Goal: Navigation & Orientation: Find specific page/section

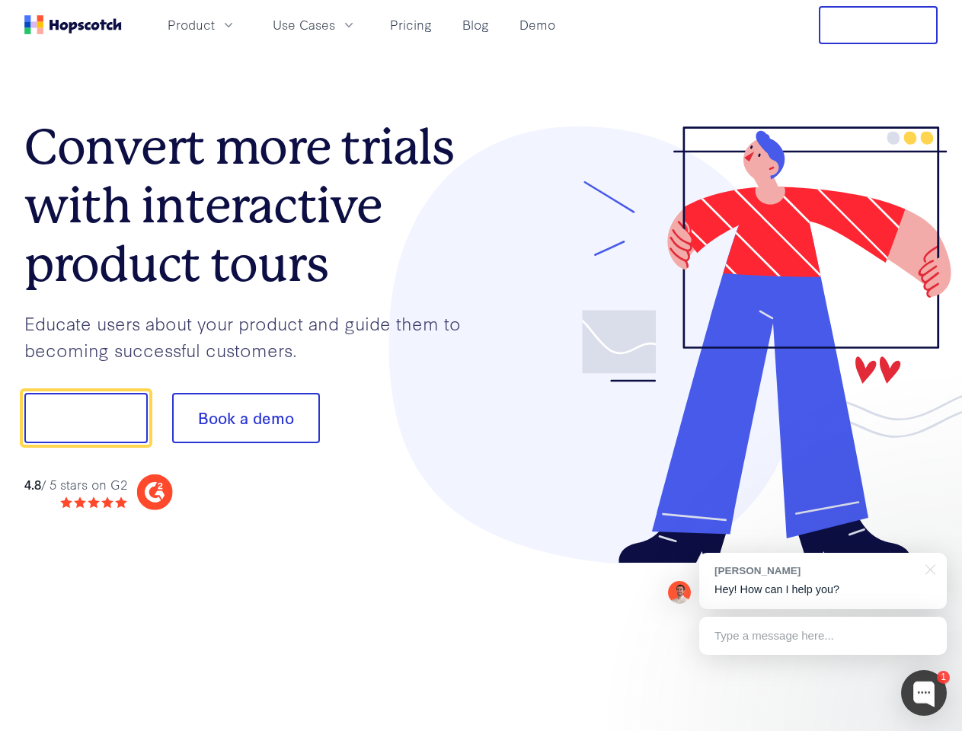
click at [481, 366] on div at bounding box center [709, 345] width 457 height 438
click at [215, 24] on span "Product" at bounding box center [191, 24] width 47 height 19
click at [335, 24] on span "Use Cases" at bounding box center [304, 24] width 62 height 19
click at [878, 25] on button "Free Trial" at bounding box center [878, 25] width 119 height 38
click at [85, 418] on button "Show me!" at bounding box center [85, 418] width 123 height 50
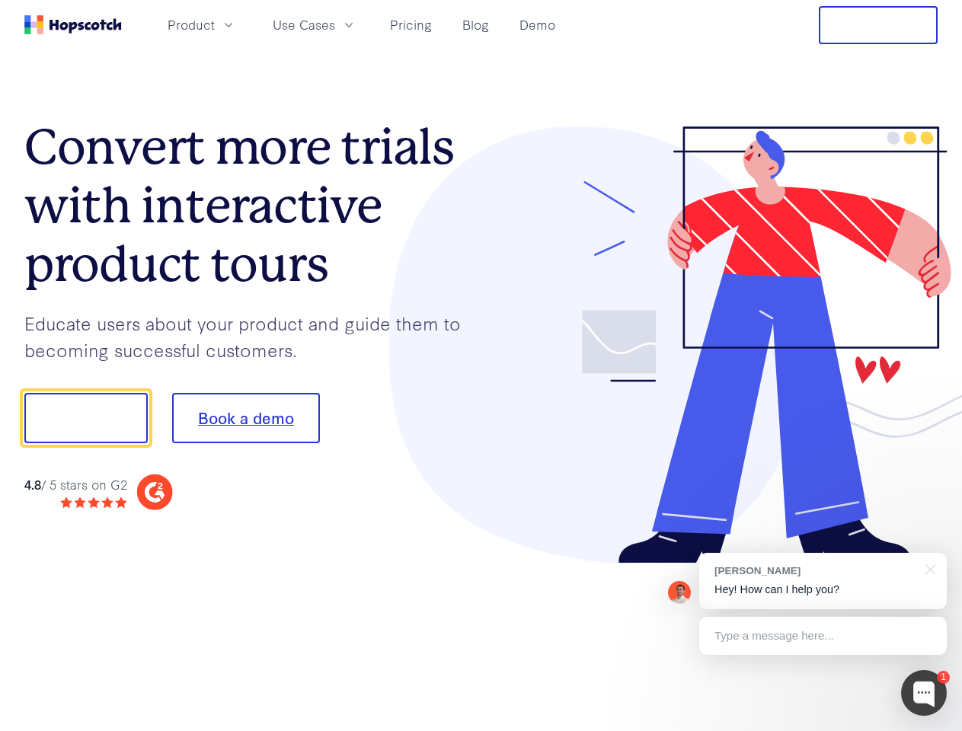
click at [245, 418] on button "Book a demo" at bounding box center [246, 418] width 148 height 50
click at [924, 693] on div at bounding box center [924, 693] width 46 height 46
click at [823, 581] on div "[PERSON_NAME] Hey! How can I help you?" at bounding box center [823, 581] width 248 height 56
click at [928, 568] on div at bounding box center [804, 416] width 286 height 508
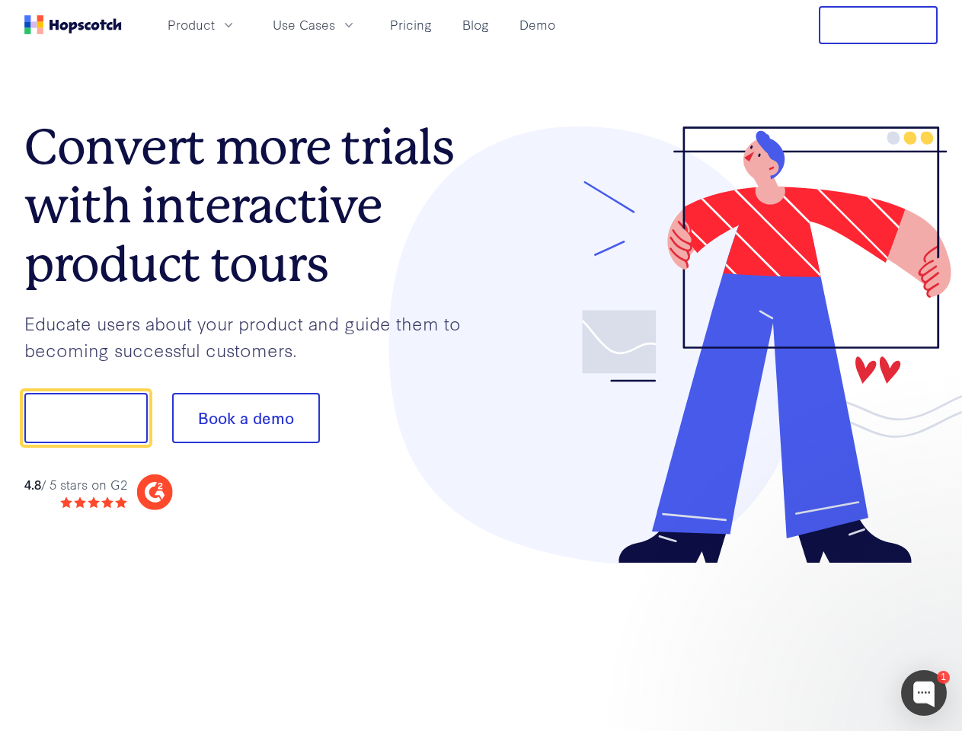
click at [823, 636] on div at bounding box center [804, 518] width 286 height 304
